Goal: Task Accomplishment & Management: Manage account settings

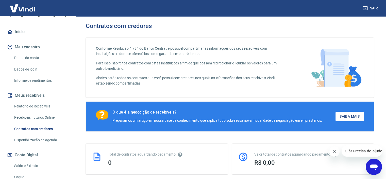
scroll to position [42, 0]
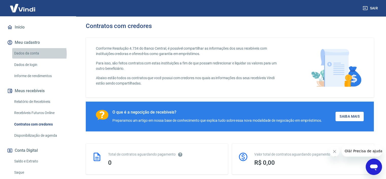
click at [36, 58] on link "Dados da conta" at bounding box center [41, 53] width 58 height 10
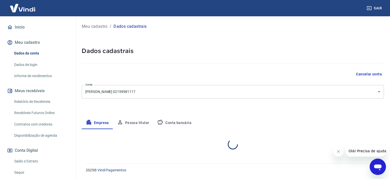
select select "DF"
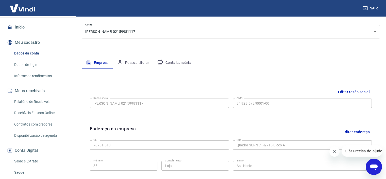
scroll to position [56, 0]
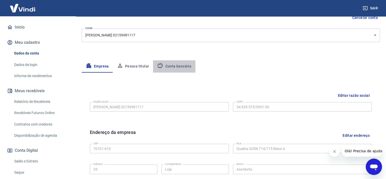
click at [174, 68] on button "Conta bancária" at bounding box center [174, 66] width 42 height 12
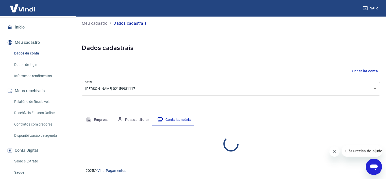
scroll to position [53, 0]
select select "1"
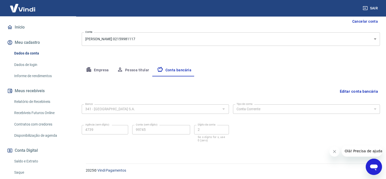
click at [360, 91] on button "Editar conta bancária" at bounding box center [359, 91] width 42 height 10
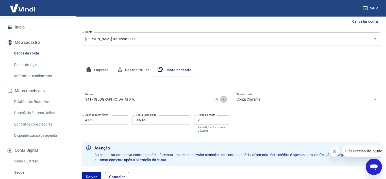
click at [224, 101] on icon "Abrir" at bounding box center [224, 99] width 6 height 6
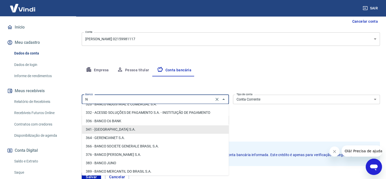
scroll to position [0, 0]
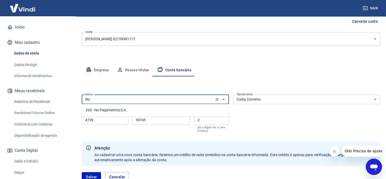
type input "N"
click at [132, 109] on li "260 - Nu Pagamentos S.A." at bounding box center [155, 110] width 147 height 8
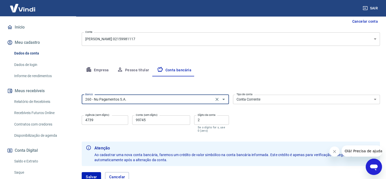
type input "260 - Nu Pagamentos S.A."
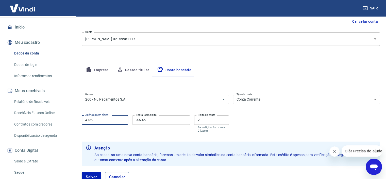
click at [106, 120] on input "4739" at bounding box center [105, 119] width 46 height 9
type input "23506115"
click at [156, 119] on input "99745" at bounding box center [161, 119] width 58 height 9
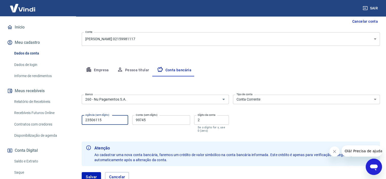
click at [103, 120] on input "23506115" at bounding box center [105, 119] width 46 height 9
click at [147, 119] on input "99745" at bounding box center [161, 119] width 58 height 9
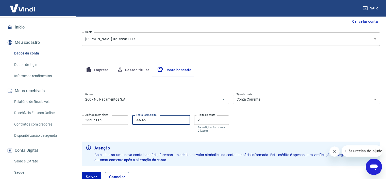
paste input "2350611"
type input "23506115"
click at [114, 121] on input "23506115" at bounding box center [105, 119] width 46 height 9
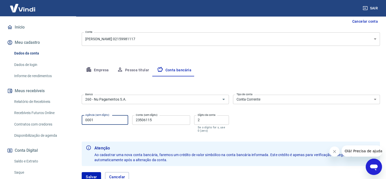
type input "0001"
click at [144, 120] on input "23506115" at bounding box center [161, 119] width 58 height 9
click at [200, 120] on input "2" at bounding box center [211, 119] width 35 height 9
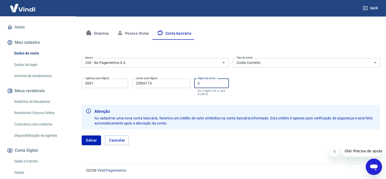
scroll to position [87, 0]
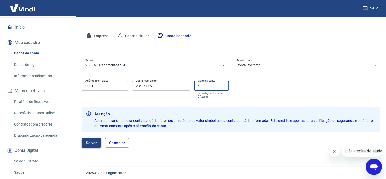
type input "6"
click at [91, 146] on button "Salvar" at bounding box center [91, 143] width 19 height 10
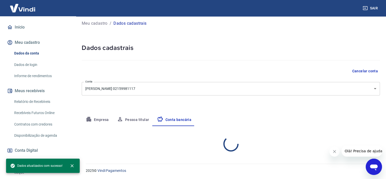
select select "1"
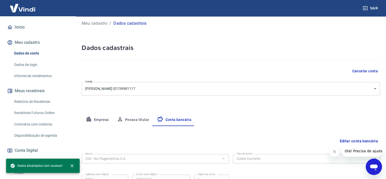
scroll to position [53, 0]
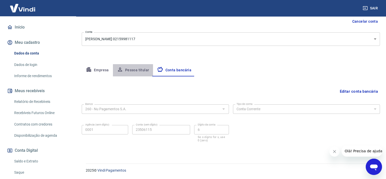
click at [132, 72] on button "Pessoa titular" at bounding box center [133, 70] width 40 height 12
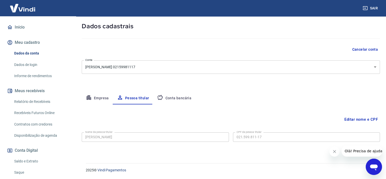
scroll to position [24, 0]
click at [97, 98] on button "Empresa" at bounding box center [97, 98] width 31 height 12
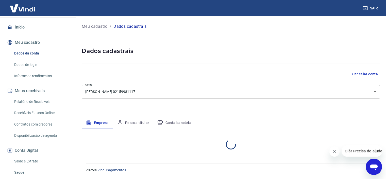
scroll to position [0, 0]
select select "DF"
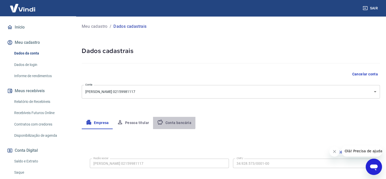
click at [171, 120] on button "Conta bancária" at bounding box center [174, 123] width 42 height 12
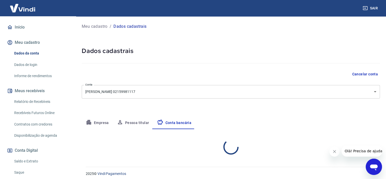
select select "1"
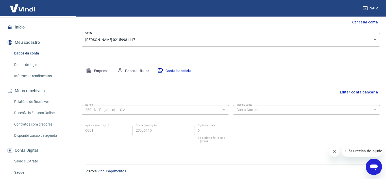
scroll to position [53, 0]
click at [336, 153] on icon "Fechar mensagem da empresa" at bounding box center [335, 151] width 4 height 4
